Goal: Information Seeking & Learning: Find contact information

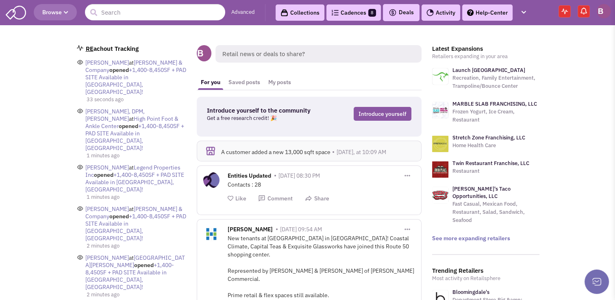
click at [107, 299] on link "View all email activity" at bounding box center [106, 306] width 56 height 7
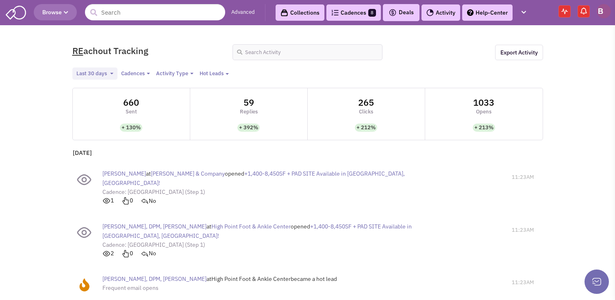
select select
click at [129, 223] on span "[PERSON_NAME], DPM, [PERSON_NAME]" at bounding box center [154, 226] width 104 height 7
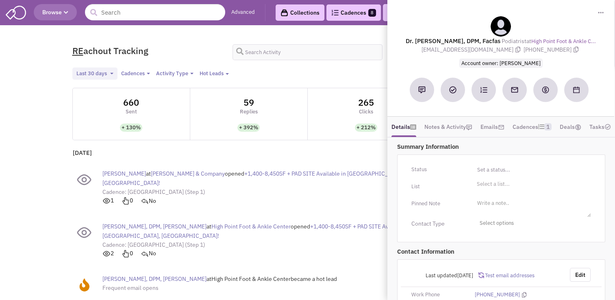
drag, startPoint x: 499, startPoint y: 49, endPoint x: 431, endPoint y: 50, distance: 67.8
click at [431, 50] on div "Dr. [PERSON_NAME], DPM, Facfas Podiatrist at High Point Foot & Ankle C... [EMAI…" at bounding box center [500, 41] width 219 height 51
drag, startPoint x: 431, startPoint y: 50, endPoint x: 442, endPoint y: 53, distance: 10.4
click at [442, 53] on span "[EMAIL_ADDRESS][DOMAIN_NAME]" at bounding box center [472, 49] width 102 height 7
drag, startPoint x: 439, startPoint y: 50, endPoint x: 428, endPoint y: 50, distance: 11.0
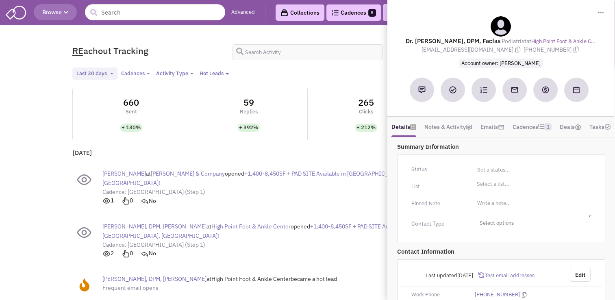
click at [428, 50] on div "Dr. [PERSON_NAME], DPM, Facfas Podiatrist at High Point Foot & Ankle C... [EMAI…" at bounding box center [500, 41] width 219 height 51
drag, startPoint x: 428, startPoint y: 50, endPoint x: 431, endPoint y: 54, distance: 5.8
click at [431, 54] on div "Dr. [PERSON_NAME], DPM, Facfas Podiatrist at High Point Foot & Ankle C... [EMAI…" at bounding box center [500, 41] width 219 height 51
click at [433, 50] on div "Dr. [PERSON_NAME], DPM, Facfas Podiatrist at High Point Foot & Ankle C... [EMAI…" at bounding box center [500, 41] width 219 height 51
drag, startPoint x: 438, startPoint y: 50, endPoint x: 499, endPoint y: 50, distance: 61.3
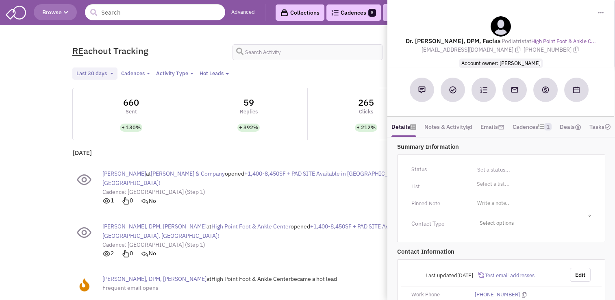
click at [499, 50] on span "[EMAIL_ADDRESS][DOMAIN_NAME]" at bounding box center [472, 49] width 102 height 7
copy span "[EMAIL_ADDRESS][DOMAIN_NAME]"
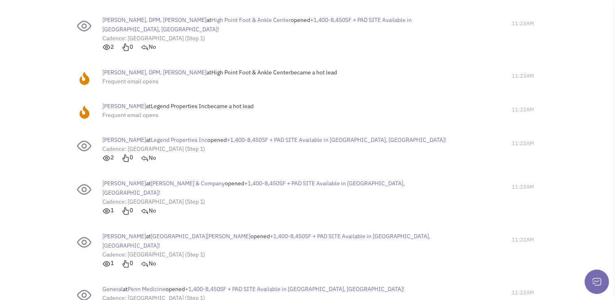
scroll to position [231, 0]
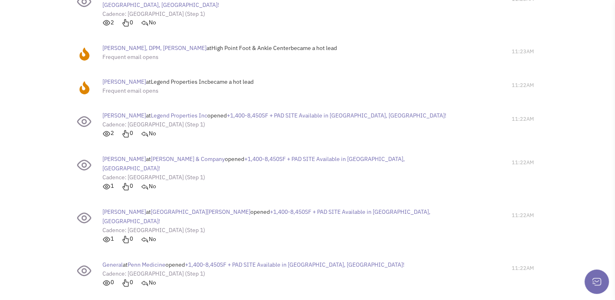
click at [180, 208] on span "[GEOGRAPHIC_DATA][PERSON_NAME]" at bounding box center [201, 211] width 100 height 7
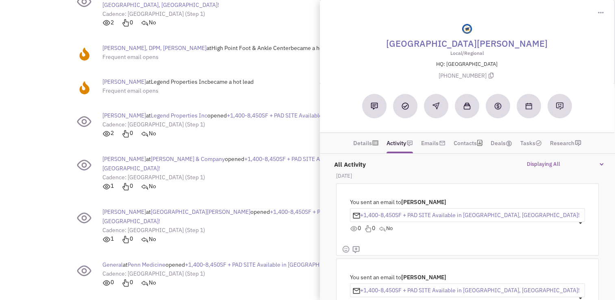
click at [128, 208] on span "[PERSON_NAME]" at bounding box center [123, 211] width 43 height 7
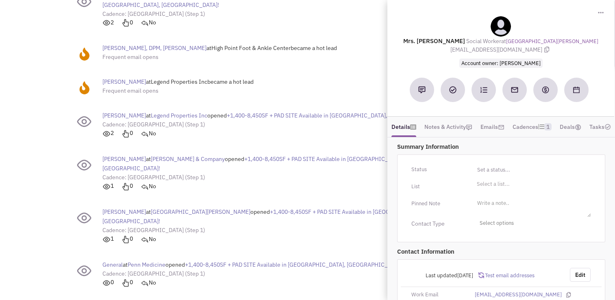
drag, startPoint x: 555, startPoint y: 71, endPoint x: 449, endPoint y: 50, distance: 108.5
click at [450, 50] on span "[EMAIL_ADDRESS][DOMAIN_NAME]" at bounding box center [500, 49] width 101 height 7
copy span "[EMAIL_ADDRESS][DOMAIN_NAME]"
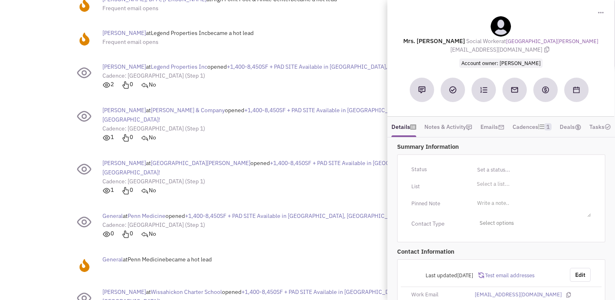
click at [149, 212] on span "Penn Medicine" at bounding box center [147, 215] width 38 height 7
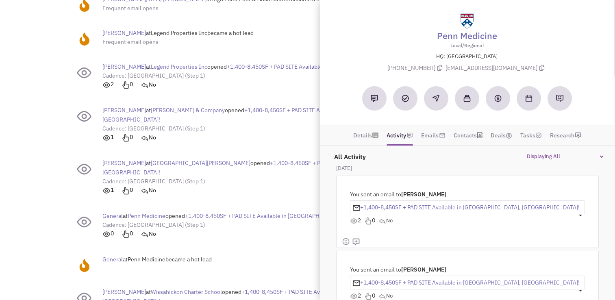
drag, startPoint x: 535, startPoint y: 69, endPoint x: 440, endPoint y: 71, distance: 94.7
click at [440, 71] on p "[PHONE_NUMBER] [EMAIL_ADDRESS][DOMAIN_NAME]" at bounding box center [466, 68] width 275 height 9
copy span "[EMAIL_ADDRESS][DOMAIN_NAME]"
click at [271, 251] on div "General at Penn Medicine became a hot lead 11:22AM" at bounding box center [308, 263] width 474 height 24
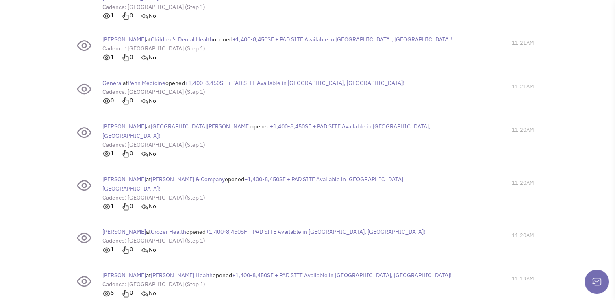
scroll to position [602, 0]
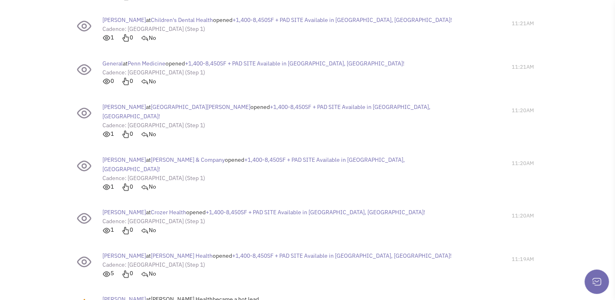
click at [123, 208] on span "[PERSON_NAME]" at bounding box center [123, 211] width 43 height 7
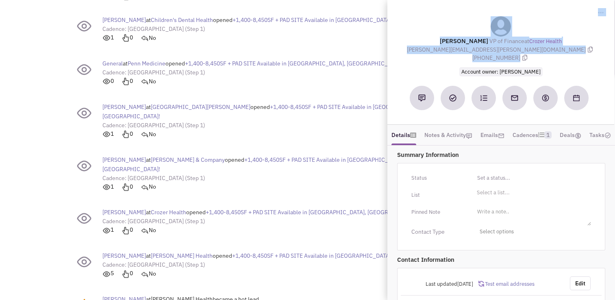
drag, startPoint x: 502, startPoint y: 51, endPoint x: 434, endPoint y: 50, distance: 68.3
click at [434, 53] on div "[PERSON_NAME] VP of Finance at Crozer Health [PERSON_NAME][EMAIL_ADDRESS][PERSO…" at bounding box center [500, 45] width 219 height 59
click at [435, 53] on div "[PERSON_NAME] VP of Finance at Crozer Health [PERSON_NAME][EMAIL_ADDRESS][PERSO…" at bounding box center [500, 45] width 219 height 59
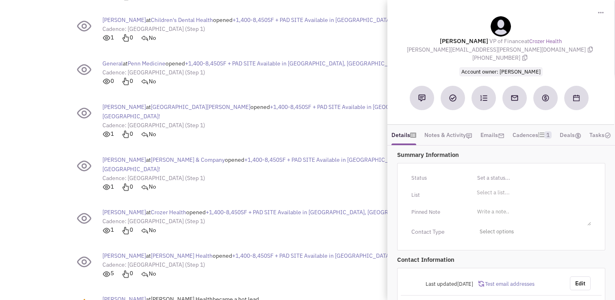
drag, startPoint x: 435, startPoint y: 48, endPoint x: 502, endPoint y: 51, distance: 67.5
click at [502, 51] on span "[PERSON_NAME][EMAIL_ADDRESS][PERSON_NAME][DOMAIN_NAME]" at bounding box center [501, 49] width 188 height 7
copy span "[PERSON_NAME][EMAIL_ADDRESS][PERSON_NAME][DOMAIN_NAME]"
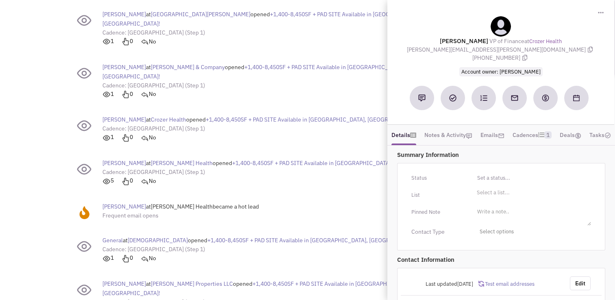
scroll to position [704, 0]
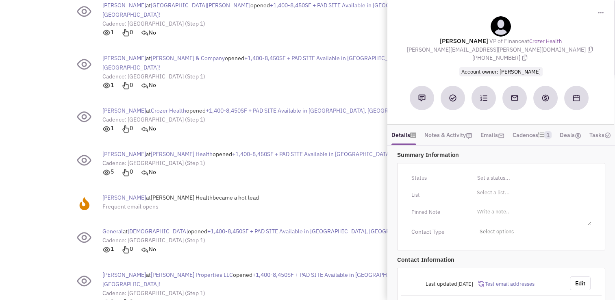
click at [285, 223] on div "General at [DEMOGRAPHIC_DATA] opened +1,400-8,450SF + PAD SITE Available in [GE…" at bounding box center [264, 240] width 324 height 35
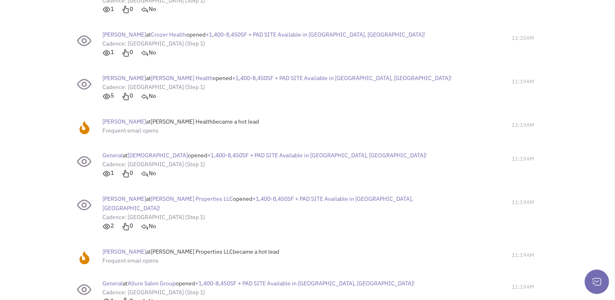
scroll to position [798, 0]
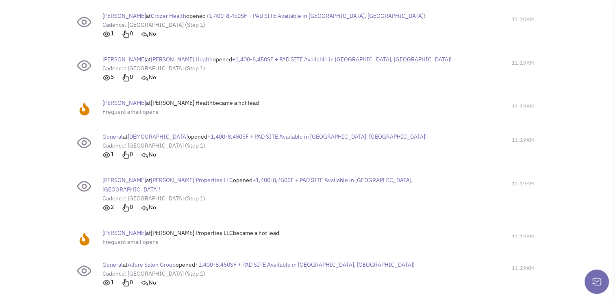
click at [151, 261] on span "Allure Salon Group" at bounding box center [152, 264] width 48 height 7
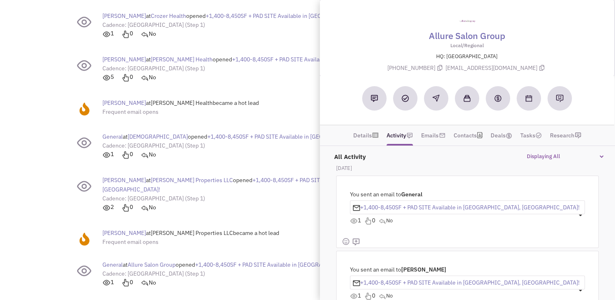
drag, startPoint x: 522, startPoint y: 69, endPoint x: 450, endPoint y: 68, distance: 72.3
click at [450, 68] on p "[PHONE_NUMBER] [EMAIL_ADDRESS][DOMAIN_NAME]" at bounding box center [466, 68] width 275 height 9
copy p "[EMAIL_ADDRESS][DOMAIN_NAME]"
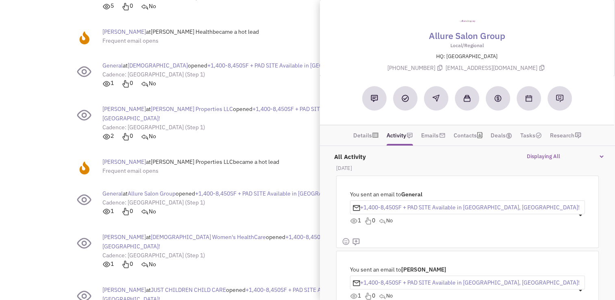
scroll to position [878, 0]
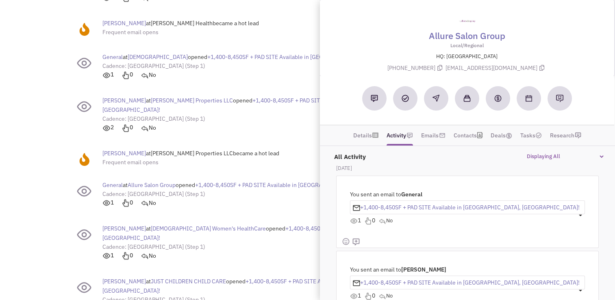
click at [122, 277] on span "[PERSON_NAME]" at bounding box center [123, 280] width 43 height 7
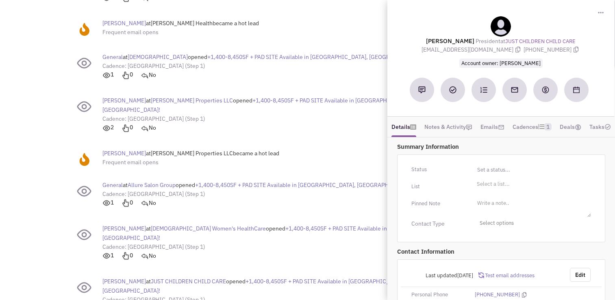
drag, startPoint x: 497, startPoint y: 50, endPoint x: 437, endPoint y: 47, distance: 59.4
drag, startPoint x: 496, startPoint y: 49, endPoint x: 439, endPoint y: 47, distance: 57.3
click at [439, 47] on span "[EMAIL_ADDRESS][DOMAIN_NAME]" at bounding box center [472, 49] width 102 height 7
copy span "[EMAIL_ADDRESS][DOMAIN_NAME]"
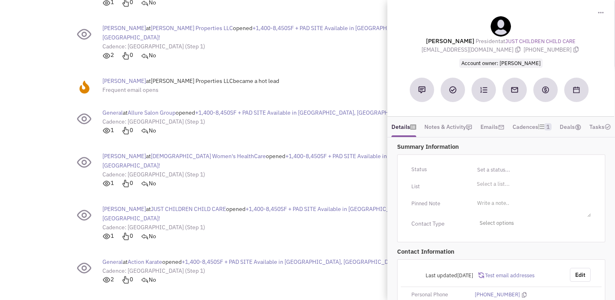
scroll to position [954, 0]
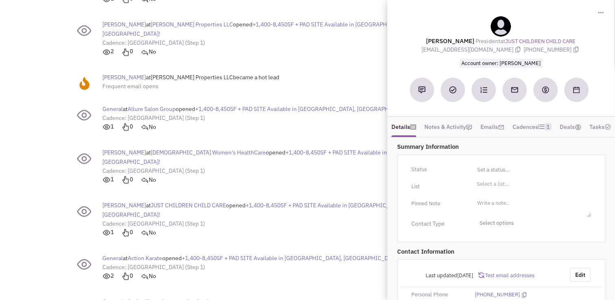
click at [144, 254] on span "Action Karate" at bounding box center [145, 257] width 35 height 7
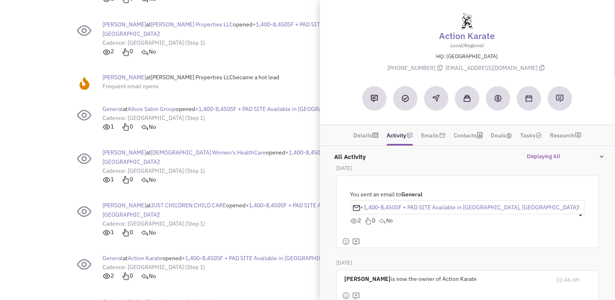
drag, startPoint x: 532, startPoint y: 67, endPoint x: 442, endPoint y: 65, distance: 89.8
click at [445, 65] on span "[EMAIL_ADDRESS][DOMAIN_NAME]" at bounding box center [495, 67] width 101 height 7
copy span "[EMAIL_ADDRESS][DOMAIN_NAME]"
click at [238, 293] on div "General at Action Karate became a hot lead Frequent email opens" at bounding box center [269, 306] width 386 height 26
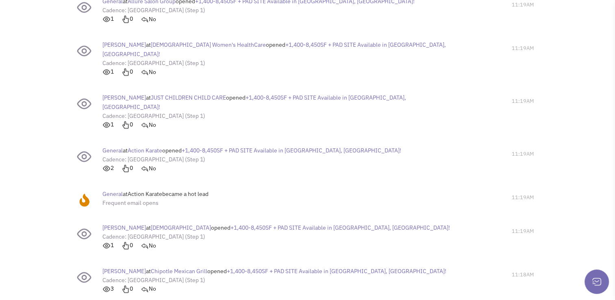
scroll to position [1116, 0]
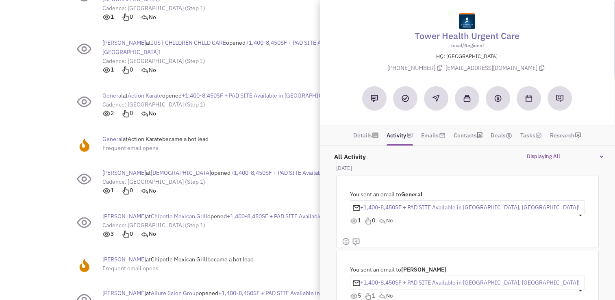
drag, startPoint x: 556, startPoint y: 68, endPoint x: 419, endPoint y: 71, distance: 136.5
click at [419, 71] on p "[PHONE_NUMBER] [EMAIL_ADDRESS][DOMAIN_NAME]" at bounding box center [466, 68] width 275 height 9
copy p "[EMAIL_ADDRESS][DOMAIN_NAME]"
click at [253, 251] on div "[PERSON_NAME] at Chipotle Mexican Grill became a hot lead Frequent email opens" at bounding box center [177, 264] width 151 height 26
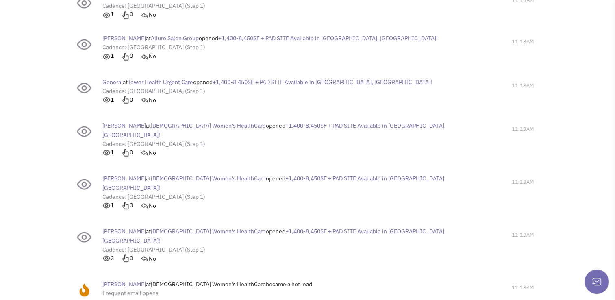
scroll to position [1455, 0]
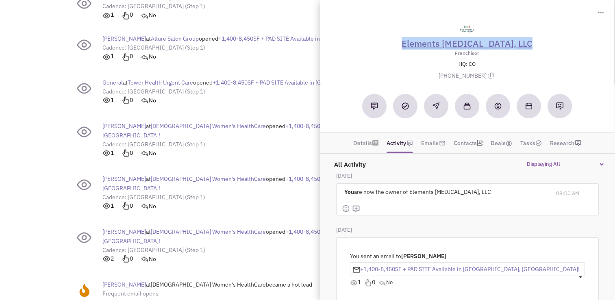
drag, startPoint x: 382, startPoint y: 46, endPoint x: 521, endPoint y: 43, distance: 138.6
click at [521, 43] on div "Elements [MEDICAL_DATA], LLC Franchisor HQ: CO [PHONE_NUMBER]" at bounding box center [467, 49] width 286 height 67
drag, startPoint x: 521, startPoint y: 43, endPoint x: 491, endPoint y: 38, distance: 30.1
copy link "Elements [MEDICAL_DATA]"
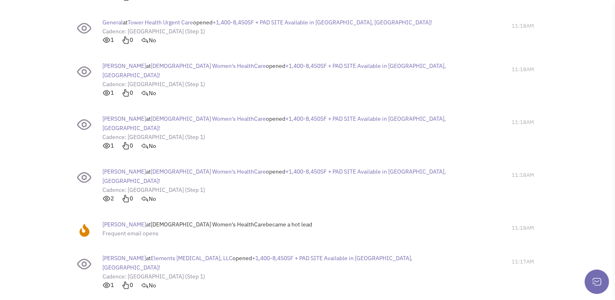
scroll to position [1527, 0]
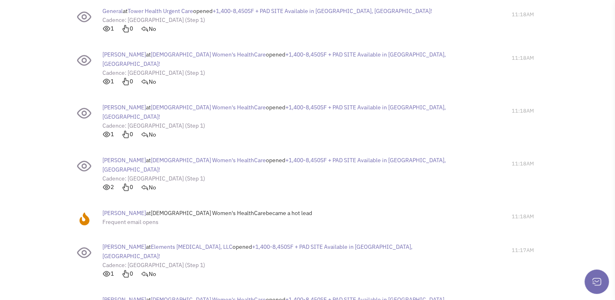
click at [201, 295] on span "[DEMOGRAPHIC_DATA] Women's HealthCare" at bounding box center [208, 298] width 115 height 7
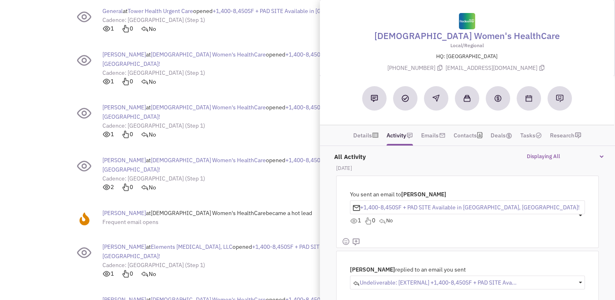
click at [528, 67] on span "[EMAIL_ADDRESS][DOMAIN_NAME]" at bounding box center [495, 67] width 101 height 7
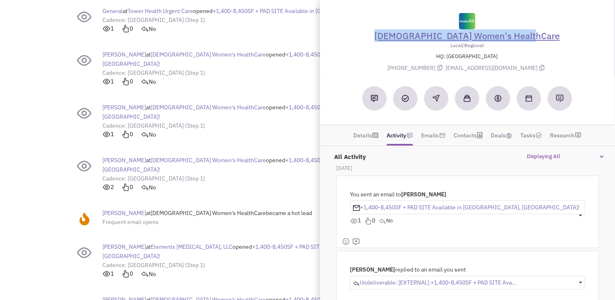
drag, startPoint x: 546, startPoint y: 38, endPoint x: 392, endPoint y: 37, distance: 154.0
click at [392, 37] on div "[DEMOGRAPHIC_DATA] Women's HealthCare Local/Regional HQ: [GEOGRAPHIC_DATA] [PHO…" at bounding box center [467, 42] width 286 height 67
copy link "[DEMOGRAPHIC_DATA] Women's HealthCare"
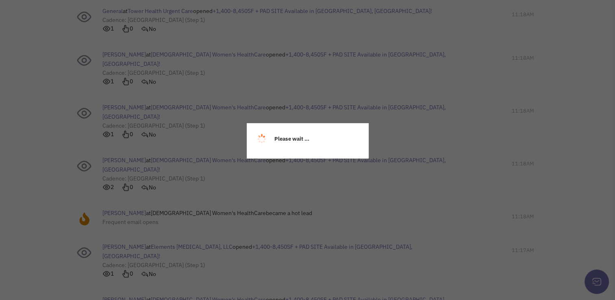
click at [223, 196] on div "Please wait ..." at bounding box center [307, 150] width 615 height 300
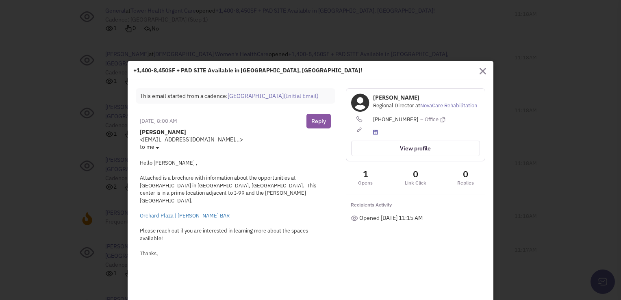
click at [479, 72] on img "button" at bounding box center [482, 71] width 6 height 6
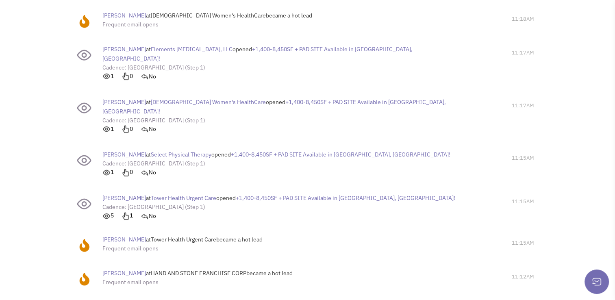
scroll to position [1763, 0]
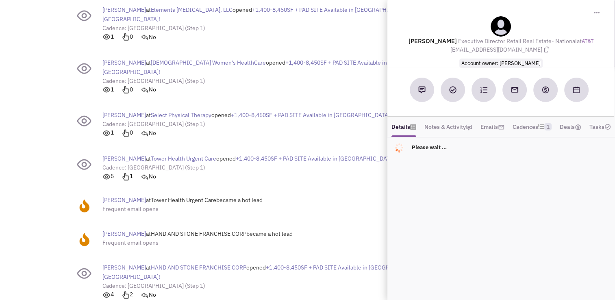
click at [465, 54] on div "[PERSON_NAME] Executive Director Retail Real Estate- National at AT&T [EMAIL_AD…" at bounding box center [500, 41] width 210 height 51
drag, startPoint x: 459, startPoint y: 48, endPoint x: 527, endPoint y: 52, distance: 67.6
click at [528, 52] on span "[EMAIL_ADDRESS][DOMAIN_NAME]" at bounding box center [500, 49] width 101 height 7
click at [527, 50] on span "[EMAIL_ADDRESS][DOMAIN_NAME]" at bounding box center [500, 49] width 101 height 7
drag, startPoint x: 465, startPoint y: 50, endPoint x: 528, endPoint y: 47, distance: 63.4
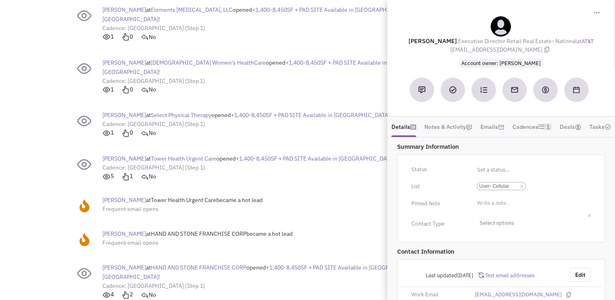
click at [528, 47] on span "[EMAIL_ADDRESS][DOMAIN_NAME]" at bounding box center [500, 49] width 101 height 7
drag, startPoint x: 528, startPoint y: 47, endPoint x: 470, endPoint y: 51, distance: 58.2
click at [470, 51] on span "[EMAIL_ADDRESS][DOMAIN_NAME]" at bounding box center [500, 49] width 101 height 7
click at [462, 50] on div "[PERSON_NAME] Executive Director Retail Real Estate- National at AT&T [EMAIL_AD…" at bounding box center [500, 41] width 210 height 51
drag, startPoint x: 463, startPoint y: 49, endPoint x: 526, endPoint y: 48, distance: 63.0
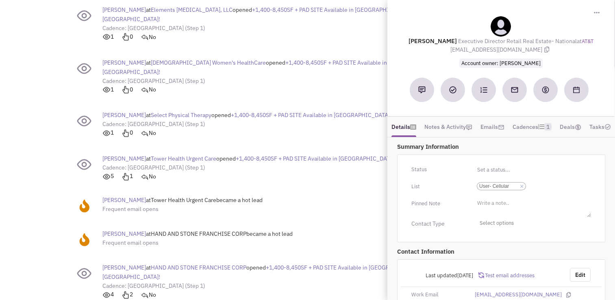
click at [526, 48] on span "[EMAIL_ADDRESS][DOMAIN_NAME]" at bounding box center [500, 49] width 101 height 7
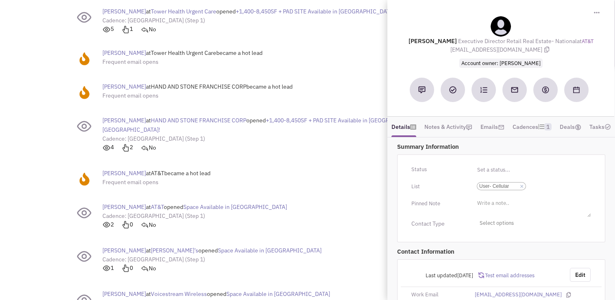
scroll to position [1932, 0]
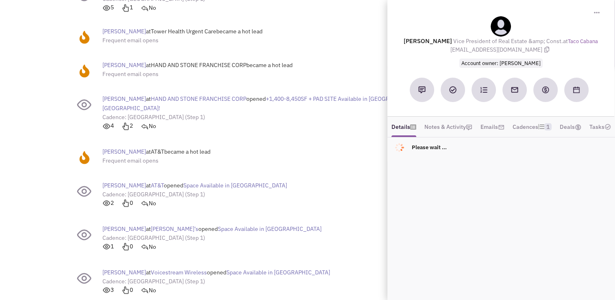
drag, startPoint x: 527, startPoint y: 50, endPoint x: 463, endPoint y: 53, distance: 64.3
click at [463, 53] on span "[EMAIL_ADDRESS][DOMAIN_NAME]" at bounding box center [500, 49] width 101 height 7
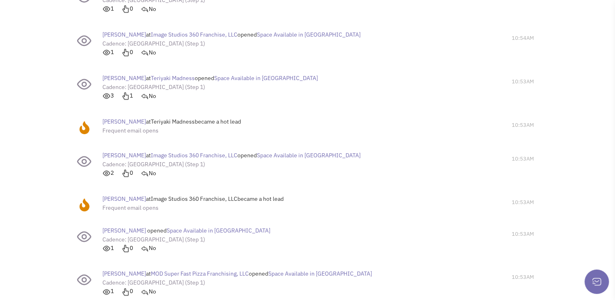
scroll to position [3739, 0]
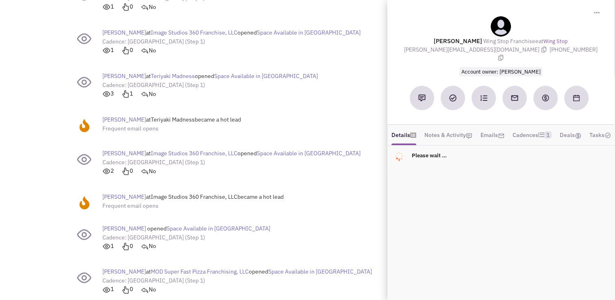
drag, startPoint x: 496, startPoint y: 49, endPoint x: 473, endPoint y: 47, distance: 22.8
drag, startPoint x: 473, startPoint y: 47, endPoint x: 455, endPoint y: 52, distance: 18.6
click at [455, 52] on span "[PERSON_NAME][EMAIL_ADDRESS][DOMAIN_NAME]" at bounding box center [476, 49] width 145 height 7
click at [440, 51] on div "[PERSON_NAME] Wing Stop Franchisee at Wing Stop [PERSON_NAME][EMAIL_ADDRESS][DO…" at bounding box center [500, 45] width 210 height 59
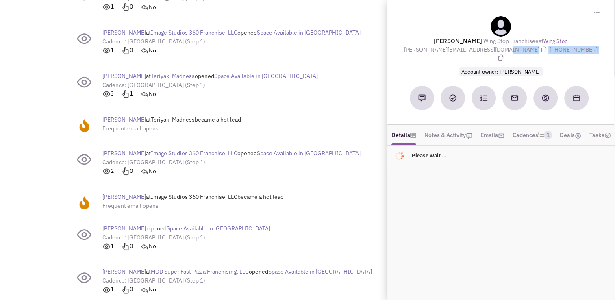
click at [442, 50] on div "[PERSON_NAME] Wing Stop Franchisee at Wing Stop [PERSON_NAME][EMAIL_ADDRESS][DO…" at bounding box center [500, 45] width 210 height 59
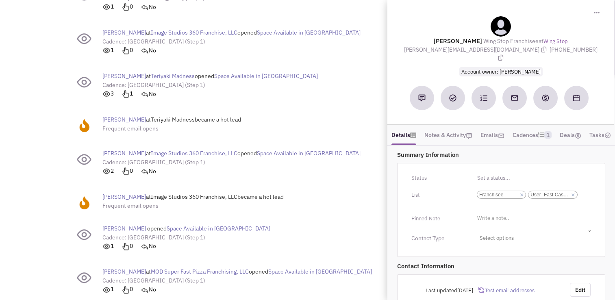
click at [496, 54] on div "[PERSON_NAME] Wing Stop Franchisee at Wing Stop [PERSON_NAME][EMAIL_ADDRESS][DO…" at bounding box center [500, 45] width 210 height 59
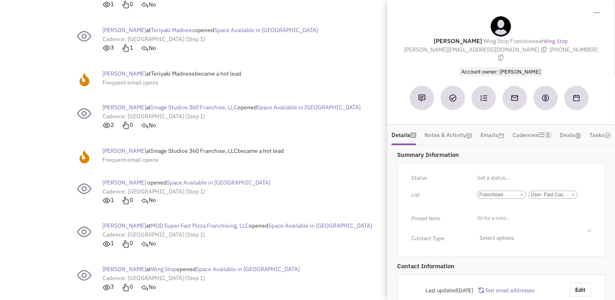
scroll to position [3799, 0]
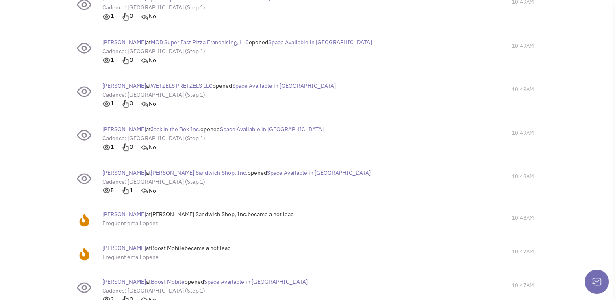
scroll to position [4587, 0]
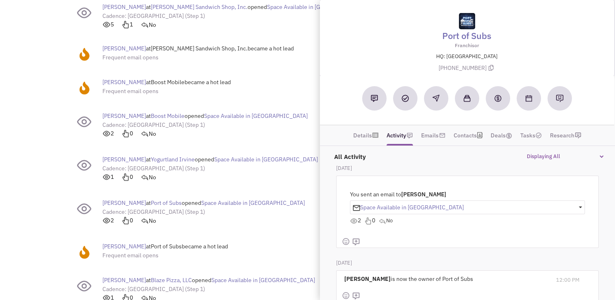
scroll to position [4752, 0]
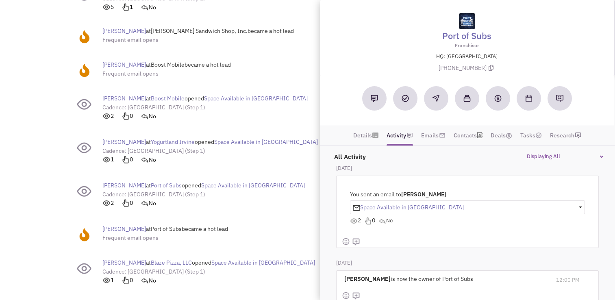
click at [275, 220] on div "[PERSON_NAME] at [GEOGRAPHIC_DATA] became a hot lead Frequent email opens" at bounding box center [269, 233] width 386 height 26
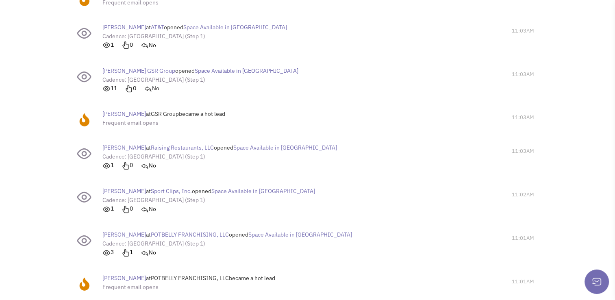
scroll to position [2852, 0]
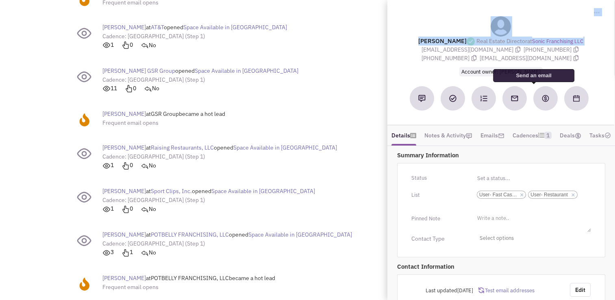
drag, startPoint x: 476, startPoint y: 50, endPoint x: 408, endPoint y: 51, distance: 68.3
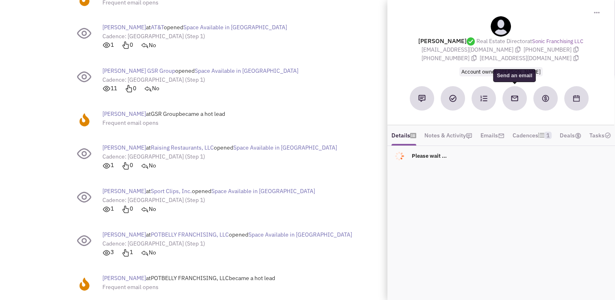
click at [450, 69] on span "Account owner: [PERSON_NAME]" at bounding box center [501, 71] width 200 height 9
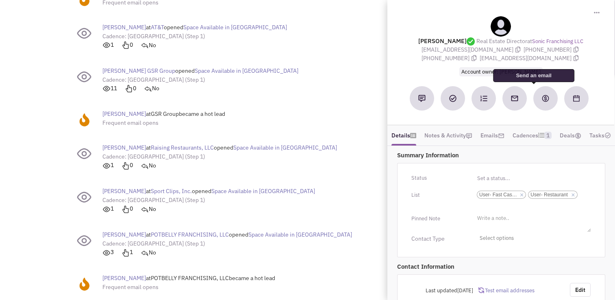
drag, startPoint x: 457, startPoint y: 58, endPoint x: 464, endPoint y: 63, distance: 8.8
click at [464, 63] on div "[PERSON_NAME] Real Estate Director at Sonic Franchising LLC [EMAIL_ADDRESS][DOM…" at bounding box center [500, 46] width 210 height 60
drag, startPoint x: 459, startPoint y: 59, endPoint x: 528, endPoint y: 59, distance: 69.1
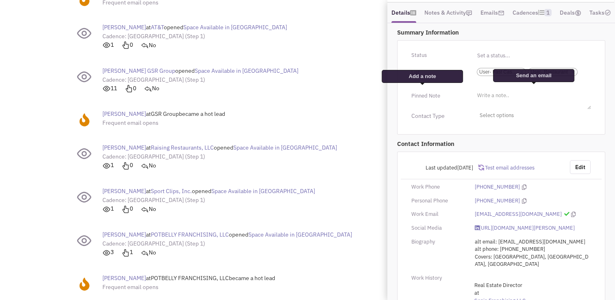
scroll to position [125, 0]
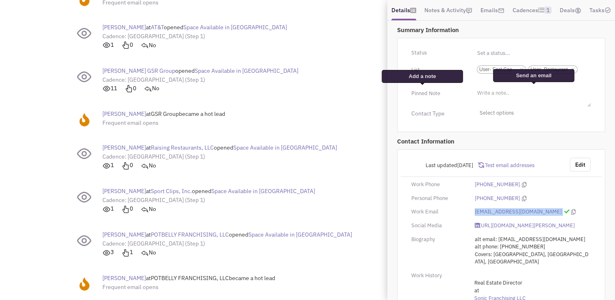
drag, startPoint x: 544, startPoint y: 222, endPoint x: 470, endPoint y: 220, distance: 74.0
click at [470, 216] on div "[EMAIL_ADDRESS][DOMAIN_NAME]" at bounding box center [532, 212] width 127 height 8
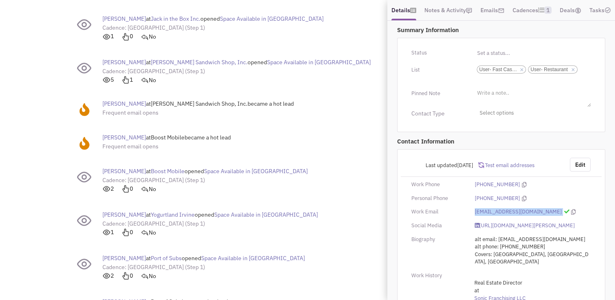
scroll to position [4752, 0]
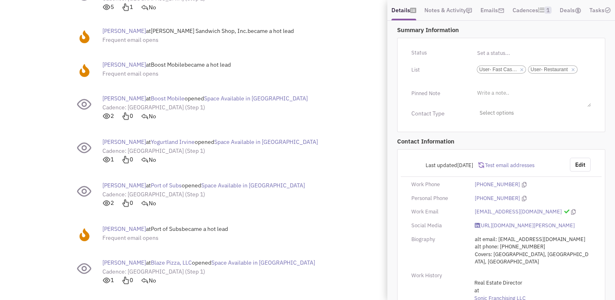
click at [328, 254] on div "[PERSON_NAME] at Blaze Pizza, LLC opened Space Available in [GEOGRAPHIC_DATA] C…" at bounding box center [269, 271] width 386 height 35
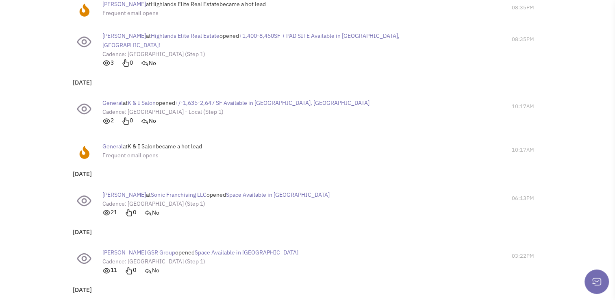
scroll to position [6041, 0]
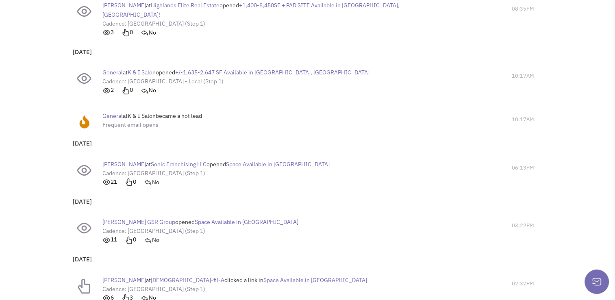
click at [127, 276] on span "[PERSON_NAME]" at bounding box center [123, 279] width 43 height 7
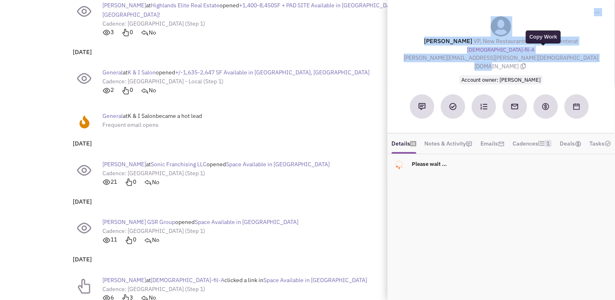
drag, startPoint x: 534, startPoint y: 50, endPoint x: 538, endPoint y: 49, distance: 4.1
click at [538, 54] on span "[PERSON_NAME][EMAIL_ADDRESS][PERSON_NAME][DEMOGRAPHIC_DATA][DOMAIN_NAME]" at bounding box center [500, 62] width 195 height 16
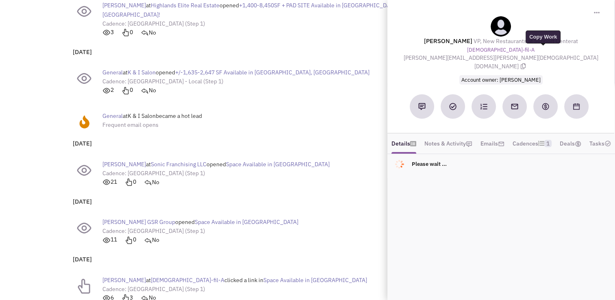
click at [538, 54] on span "[PERSON_NAME][EMAIL_ADDRESS][PERSON_NAME][DEMOGRAPHIC_DATA][DOMAIN_NAME]" at bounding box center [500, 62] width 195 height 16
drag, startPoint x: 538, startPoint y: 49, endPoint x: 454, endPoint y: 46, distance: 83.7
click at [454, 54] on span "[PERSON_NAME][EMAIL_ADDRESS][PERSON_NAME][DEMOGRAPHIC_DATA][DOMAIN_NAME]" at bounding box center [500, 62] width 195 height 16
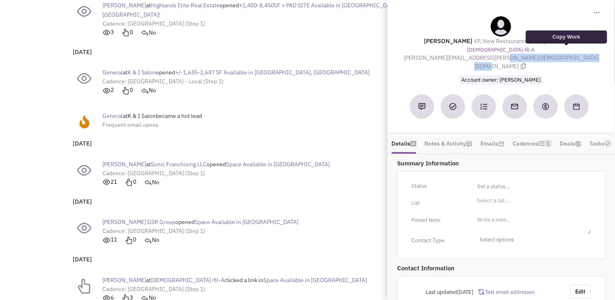
scroll to position [6072, 0]
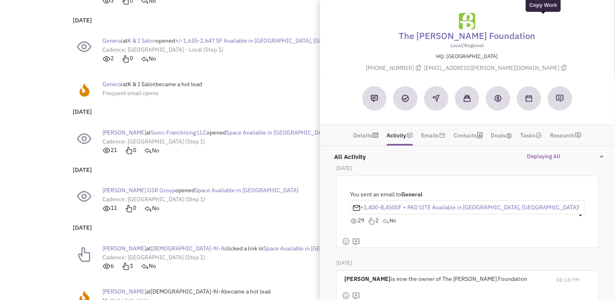
drag, startPoint x: 505, startPoint y: 68, endPoint x: 469, endPoint y: 68, distance: 35.3
click at [469, 68] on p "[PHONE_NUMBER] [EMAIL_ADDRESS][PERSON_NAME][DOMAIN_NAME]" at bounding box center [466, 68] width 267 height 9
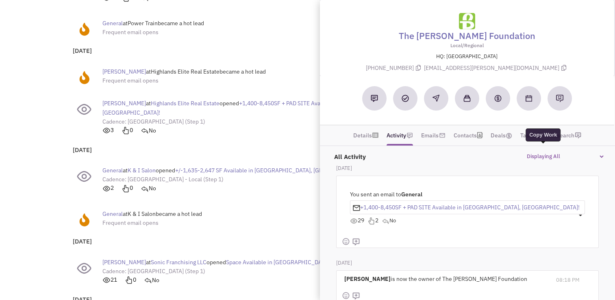
scroll to position [5942, 0]
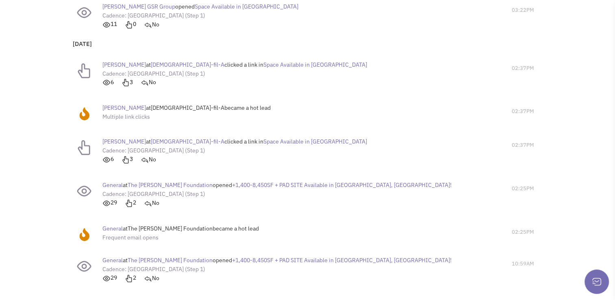
scroll to position [6311, 0]
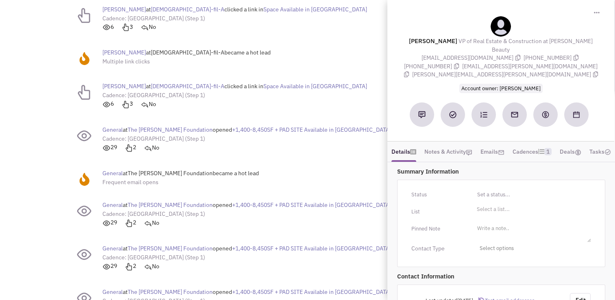
click at [421, 54] on span "[EMAIL_ADDRESS][DOMAIN_NAME]" at bounding box center [472, 57] width 102 height 7
click at [565, 66] on div "[PERSON_NAME] VP of Real Estate & Construction at [PERSON_NAME] Beauty [EMAIL_A…" at bounding box center [500, 54] width 210 height 76
drag, startPoint x: 573, startPoint y: 58, endPoint x: 499, endPoint y: 60, distance: 74.4
click at [499, 71] on span "[PERSON_NAME][EMAIL_ADDRESS][PERSON_NAME][DOMAIN_NAME]" at bounding box center [506, 74] width 188 height 7
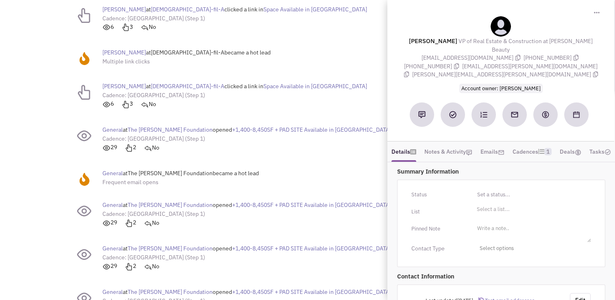
click at [470, 272] on p "Contact Information" at bounding box center [501, 276] width 208 height 9
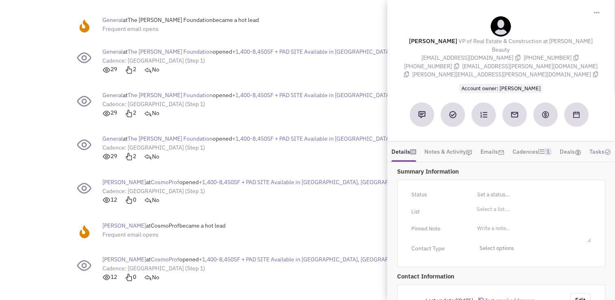
scroll to position [6509, 0]
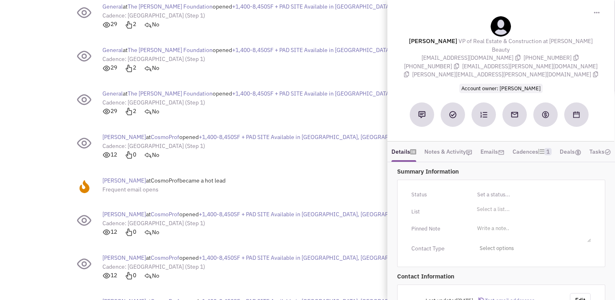
click at [271, 168] on div "General at The [PERSON_NAME] Foundation opened +1,400-8,450SF + PAD SITE Availa…" at bounding box center [307, 165] width 477 height 334
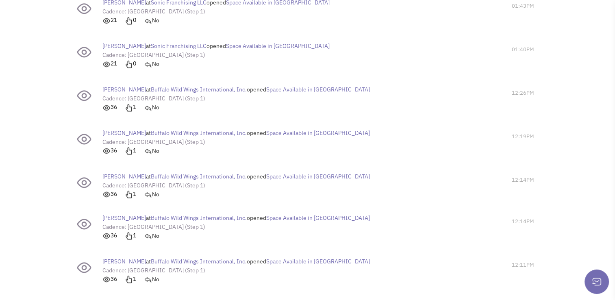
scroll to position [7158, 0]
click at [129, 299] on span "[PERSON_NAME]" at bounding box center [123, 304] width 43 height 7
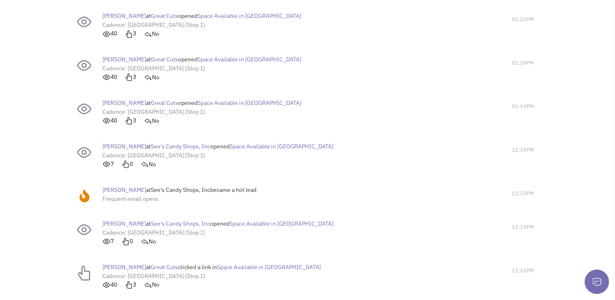
scroll to position [8800, 0]
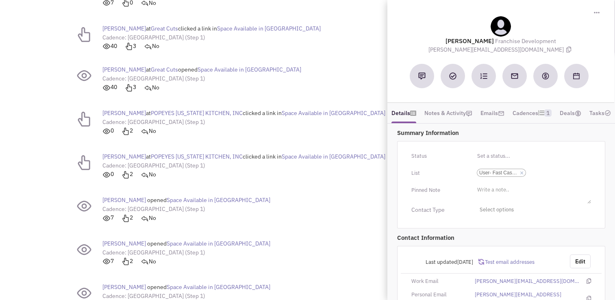
scroll to position [9068, 0]
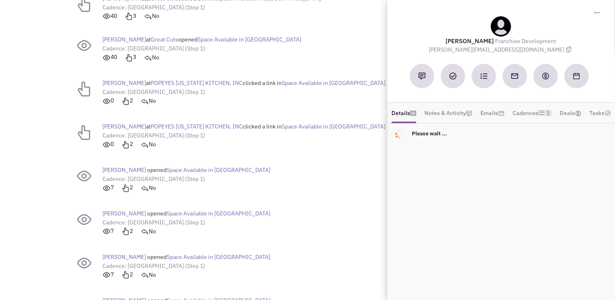
click at [295, 145] on div "[PERSON_NAME] at [GEOGRAPHIC_DATA] opened Space Available in [GEOGRAPHIC_DATA] …" at bounding box center [307, 246] width 477 height 430
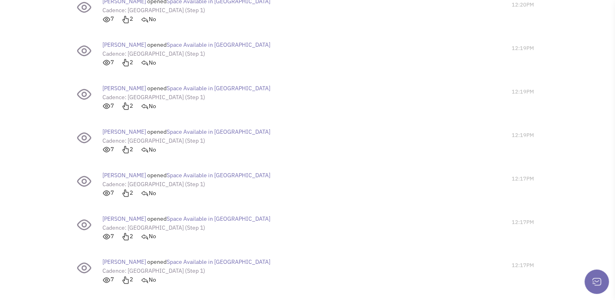
scroll to position [9241, 0]
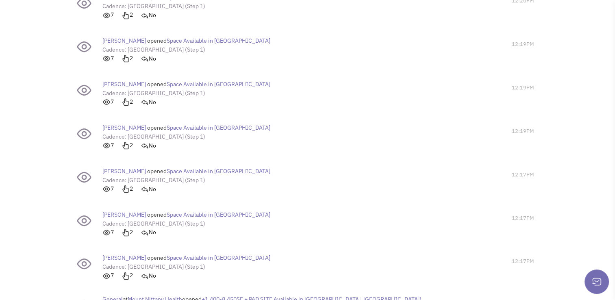
click at [163, 295] on span "Mount Nittany Health" at bounding box center [155, 298] width 54 height 7
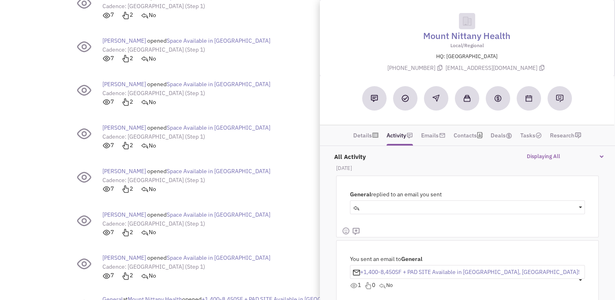
drag, startPoint x: 443, startPoint y: 69, endPoint x: 534, endPoint y: 66, distance: 91.1
click at [534, 66] on span "[EMAIL_ADDRESS][DOMAIN_NAME]" at bounding box center [495, 67] width 101 height 7
